Goal: Check status

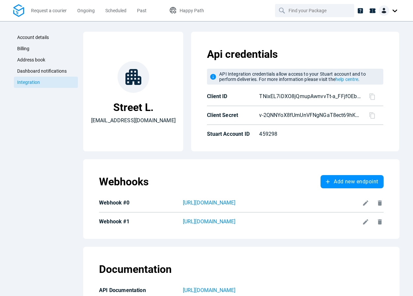
scroll to position [36, 0]
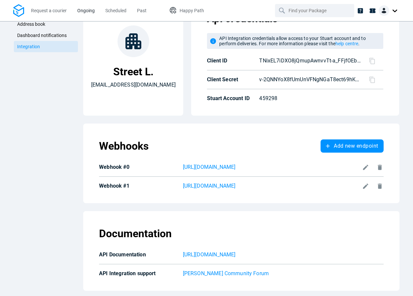
click at [82, 11] on span "Ongoing" at bounding box center [85, 10] width 17 height 5
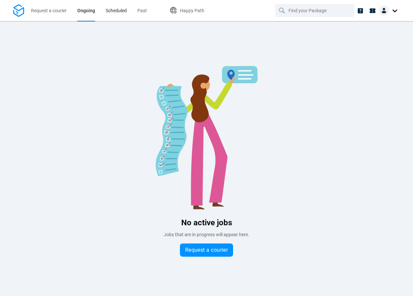
click at [122, 11] on span "Scheduled" at bounding box center [116, 10] width 21 height 5
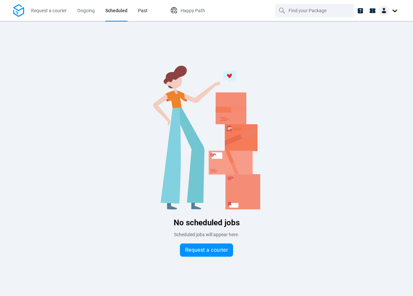
click at [145, 12] on span "Past" at bounding box center [143, 10] width 10 height 5
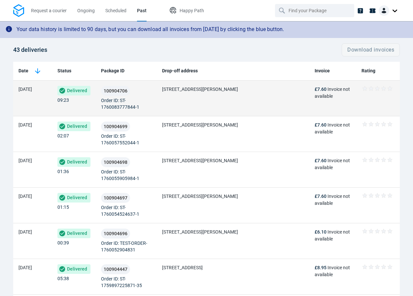
click at [153, 93] on td "100904706 Order ID: ST-1760083777844-1" at bounding box center [126, 99] width 61 height 36
